Goal: Transaction & Acquisition: Obtain resource

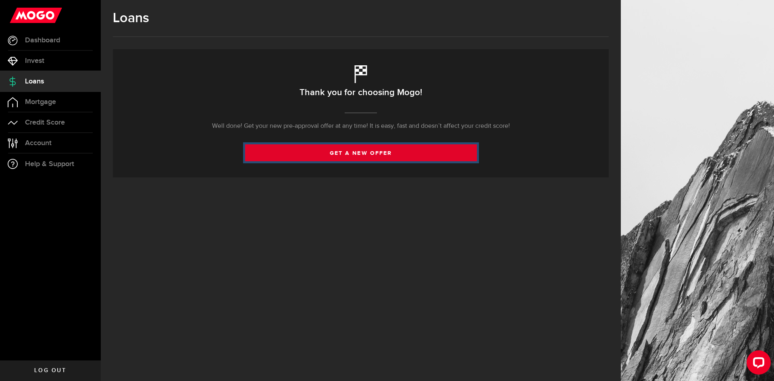
click at [446, 151] on link "get a new offer" at bounding box center [361, 152] width 232 height 17
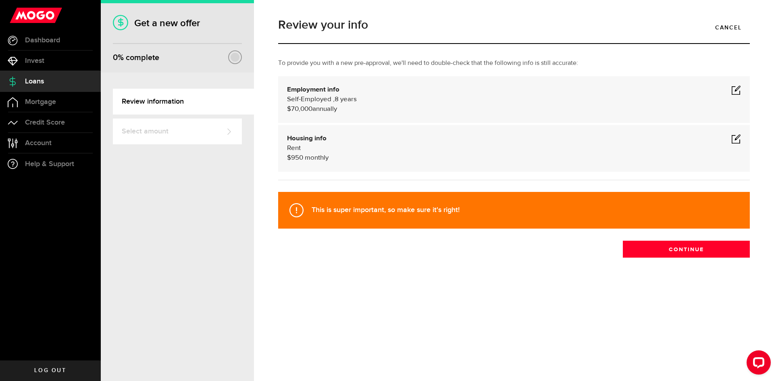
click at [736, 91] on span at bounding box center [737, 90] width 10 height 10
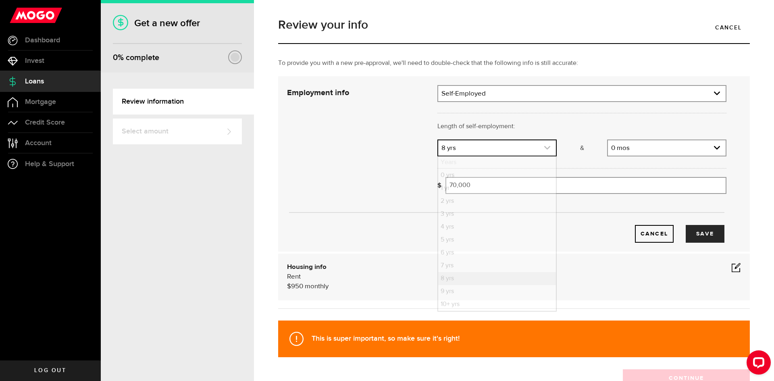
click at [544, 148] on use "expand select" at bounding box center [547, 148] width 6 height 4
click at [486, 294] on li "9 yrs" at bounding box center [497, 291] width 118 height 13
select select "9"
click at [551, 187] on input "70000" at bounding box center [586, 185] width 281 height 17
drag, startPoint x: 551, startPoint y: 187, endPoint x: 263, endPoint y: 200, distance: 288.3
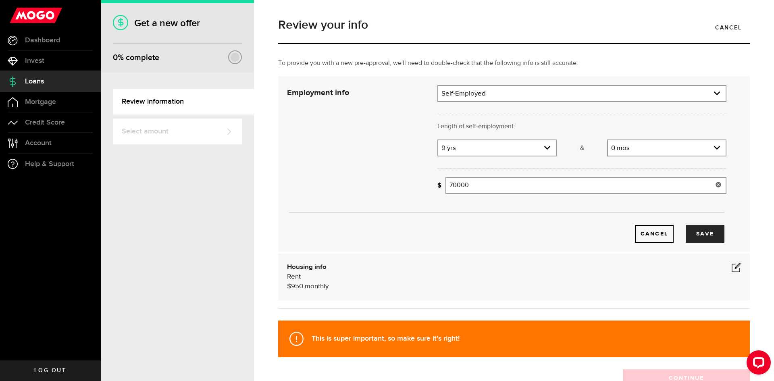
click at [263, 200] on div "Review your info Cancel To provide you with a new pre-approval, we'll need to d…" at bounding box center [514, 190] width 520 height 381
type input "100,000"
click at [703, 237] on button "Save" at bounding box center [705, 234] width 39 height 18
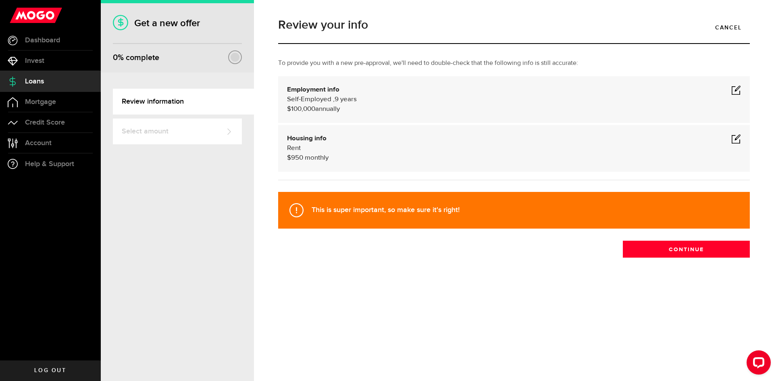
click at [732, 138] on span at bounding box center [737, 139] width 10 height 10
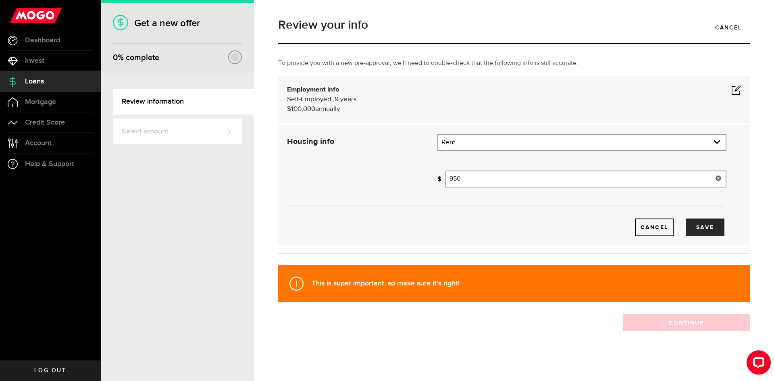
drag, startPoint x: 492, startPoint y: 179, endPoint x: 317, endPoint y: 174, distance: 175.9
click at [316, 174] on div "Housing info Residential status What's your residential status? Rent Residentia…" at bounding box center [507, 185] width 452 height 102
type input "1500"
click at [686, 219] on button "Save" at bounding box center [705, 228] width 39 height 18
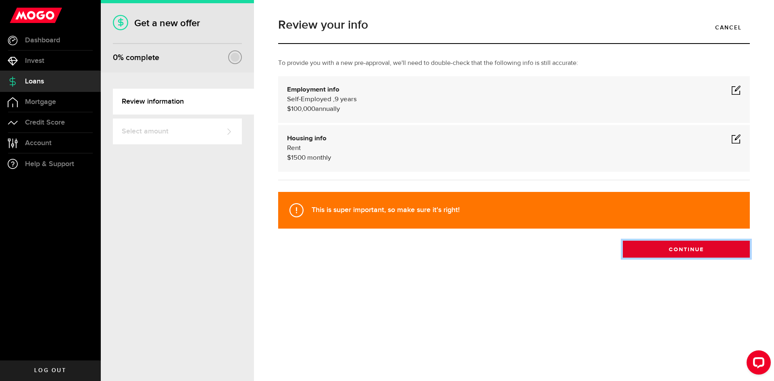
click at [706, 249] on button "Continue" at bounding box center [686, 249] width 127 height 17
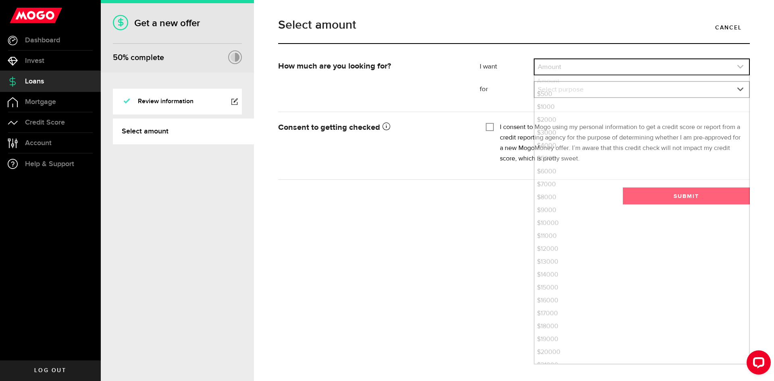
click at [603, 64] on link "expand select" at bounding box center [642, 66] width 215 height 15
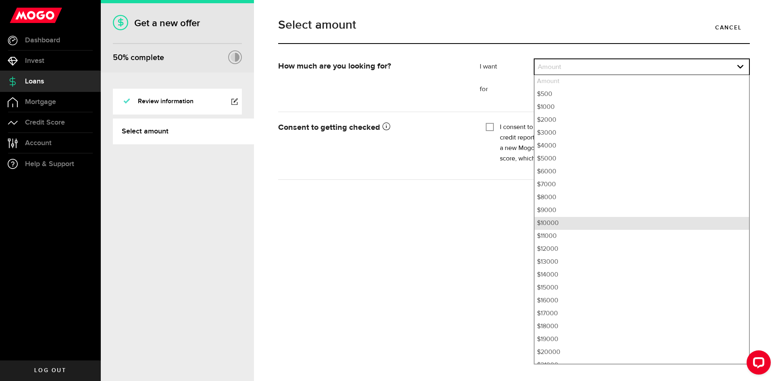
click at [552, 223] on li "$10000" at bounding box center [642, 223] width 215 height 13
select select "10000"
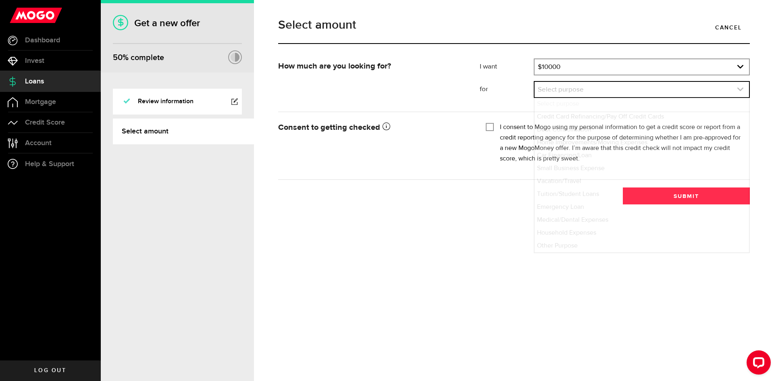
click at [564, 89] on link "expand select" at bounding box center [642, 89] width 215 height 15
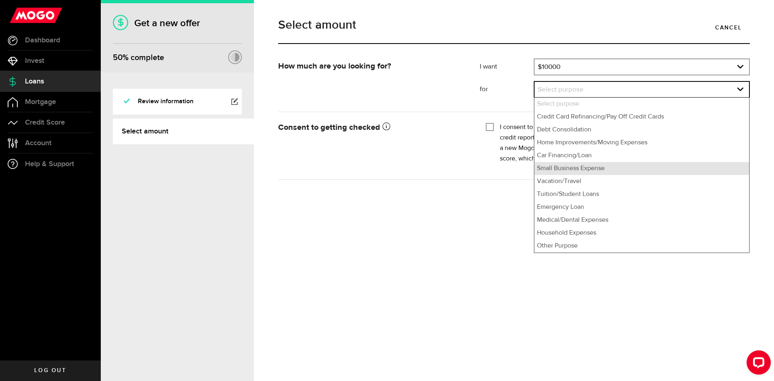
click at [582, 165] on li "Small Business Expense" at bounding box center [642, 168] width 215 height 13
select select "Small Business Expense"
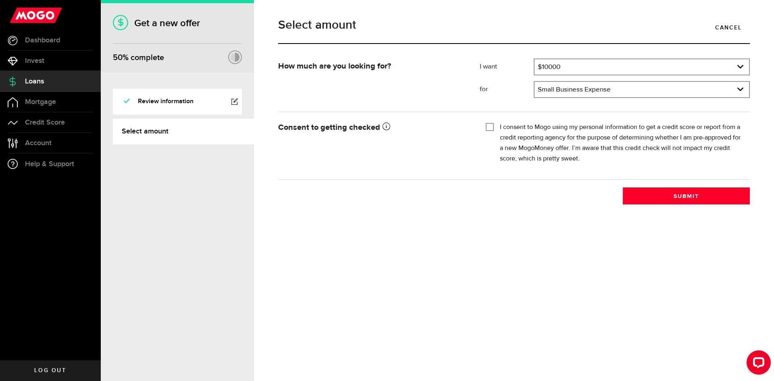
click at [487, 125] on input "I consent to Mogo using my personal information to get a credit score or report…" at bounding box center [490, 126] width 8 height 8
checkbox input "true"
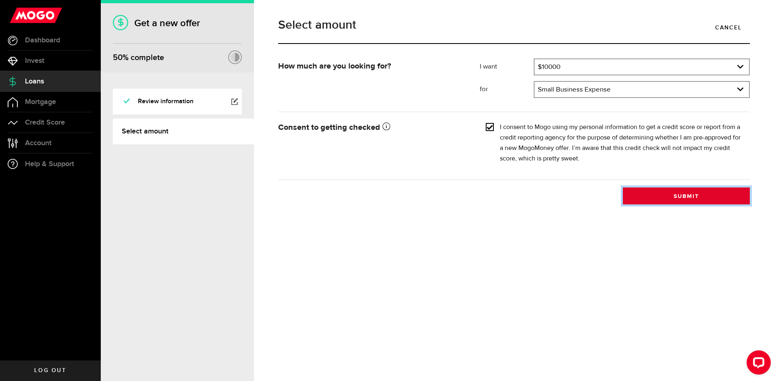
click at [688, 197] on button "Submit" at bounding box center [686, 196] width 127 height 17
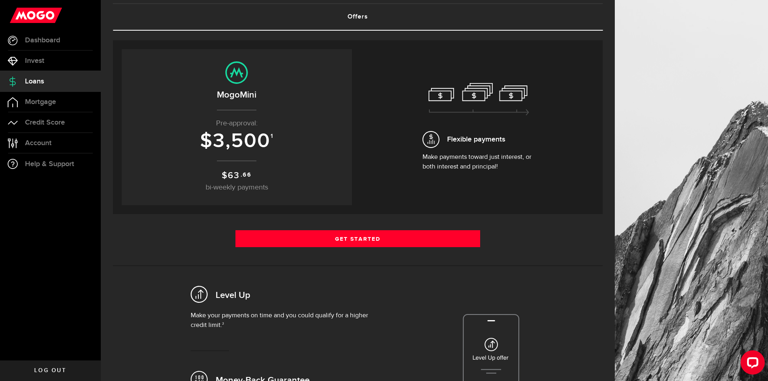
scroll to position [161, 0]
